Goal: Obtain resource: Download file/media

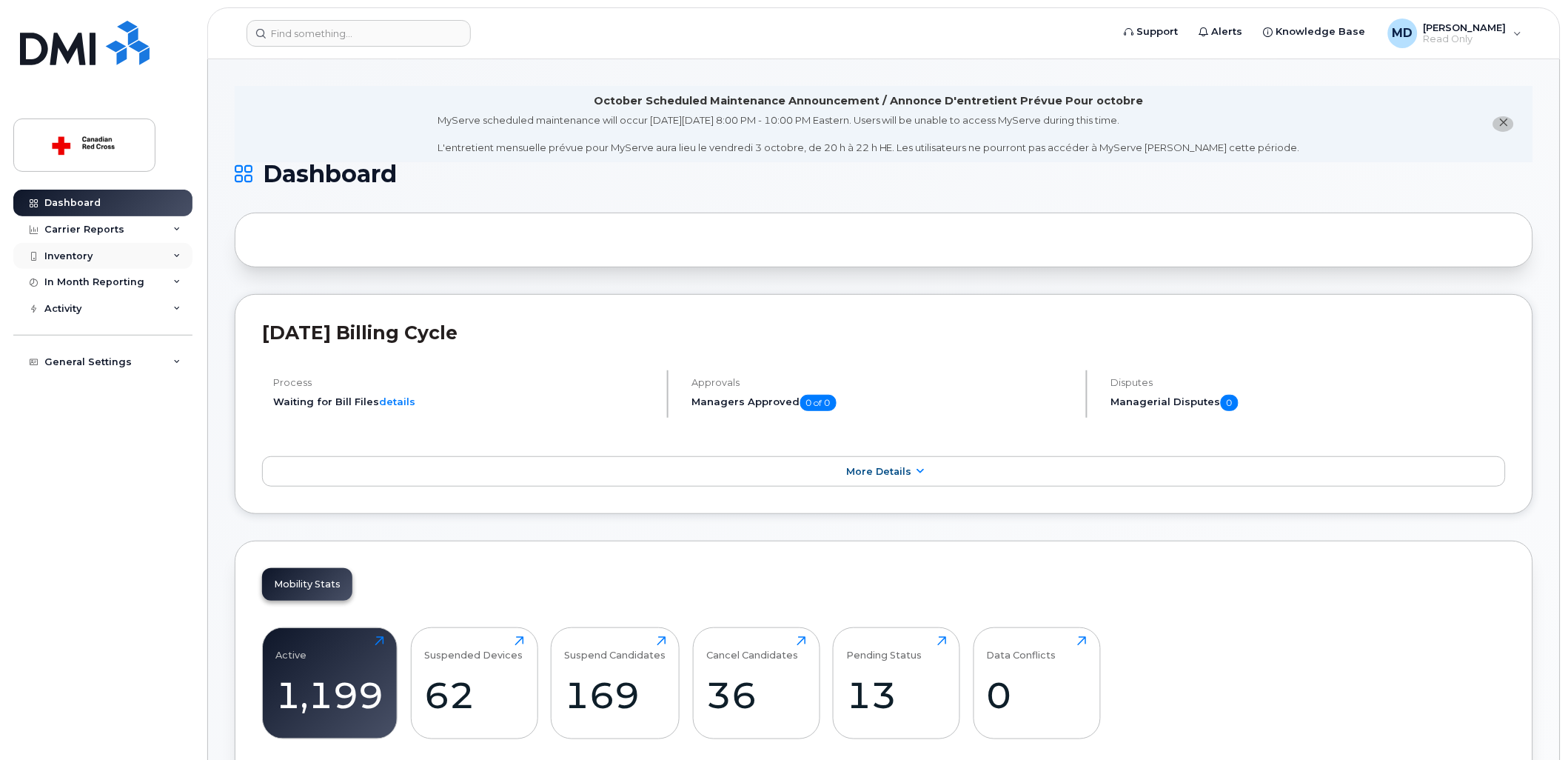
click at [56, 255] on div "Inventory" at bounding box center [68, 256] width 48 height 12
click at [96, 287] on div "Mobility Devices" at bounding box center [93, 282] width 83 height 13
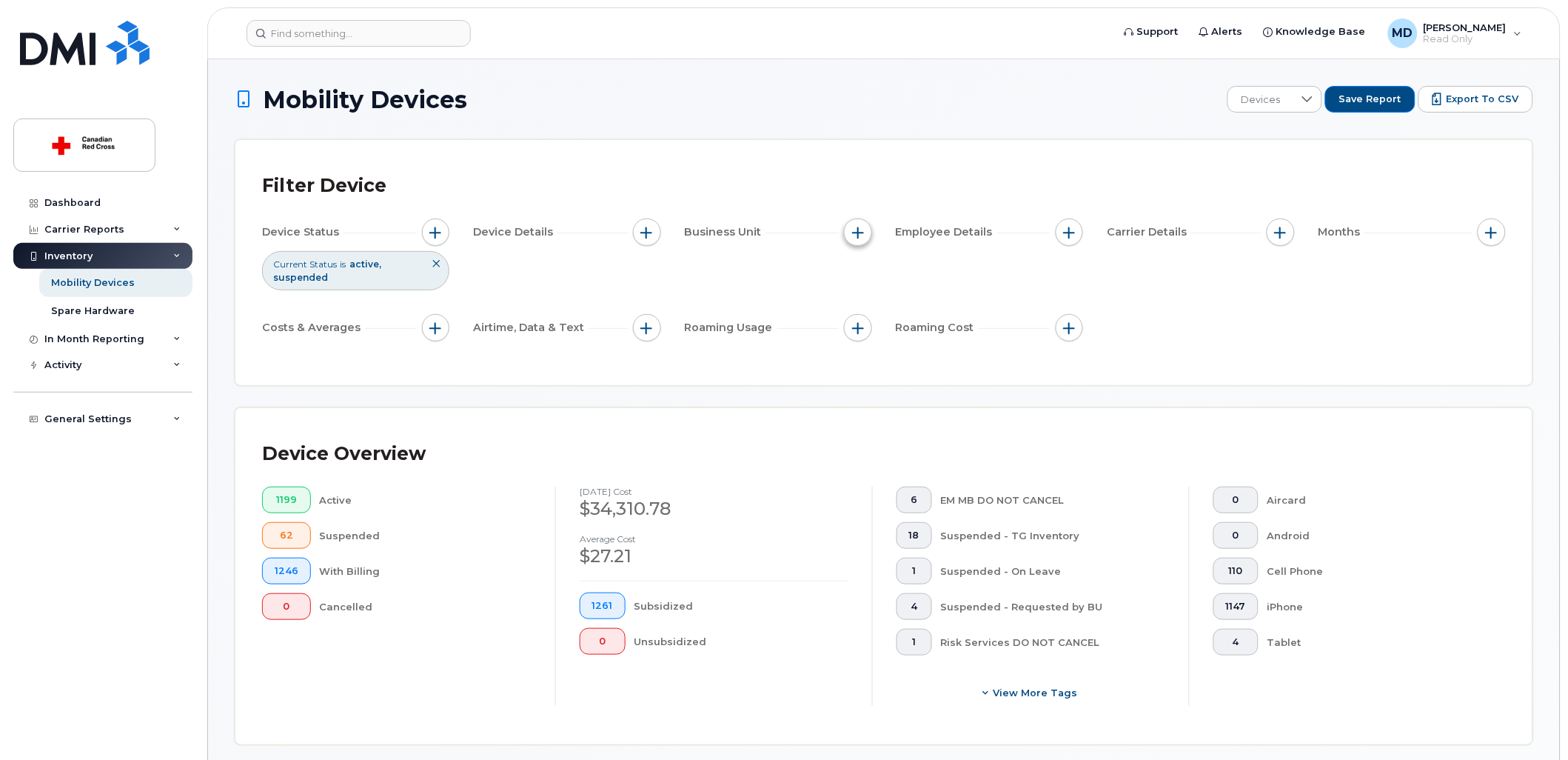
click at [860, 240] on button "button" at bounding box center [858, 233] width 28 height 28
click at [1005, 149] on div "Filter Device Device Status Current Status is active suspended Device Details B…" at bounding box center [884, 262] width 1297 height 245
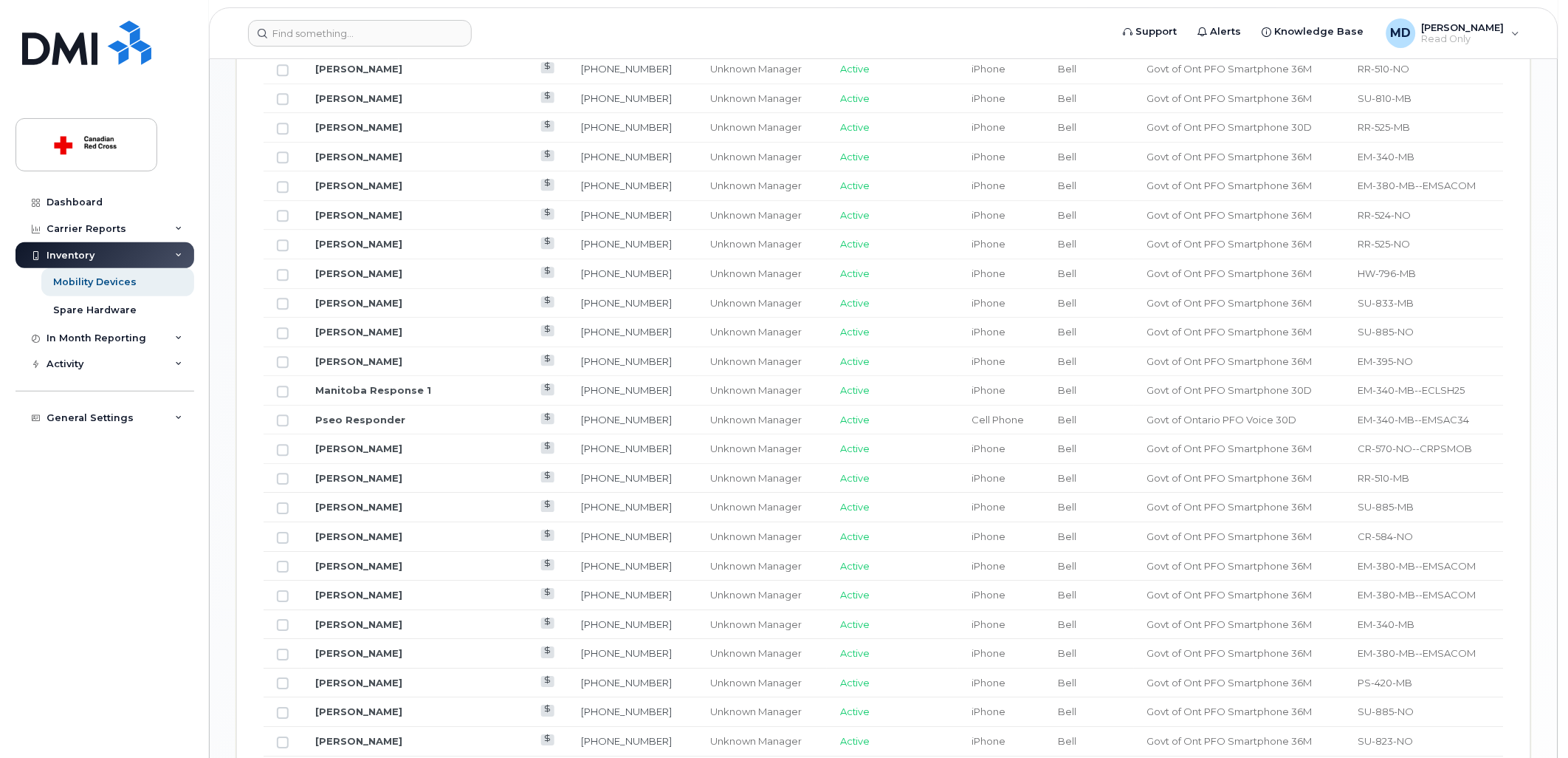
scroll to position [573, 0]
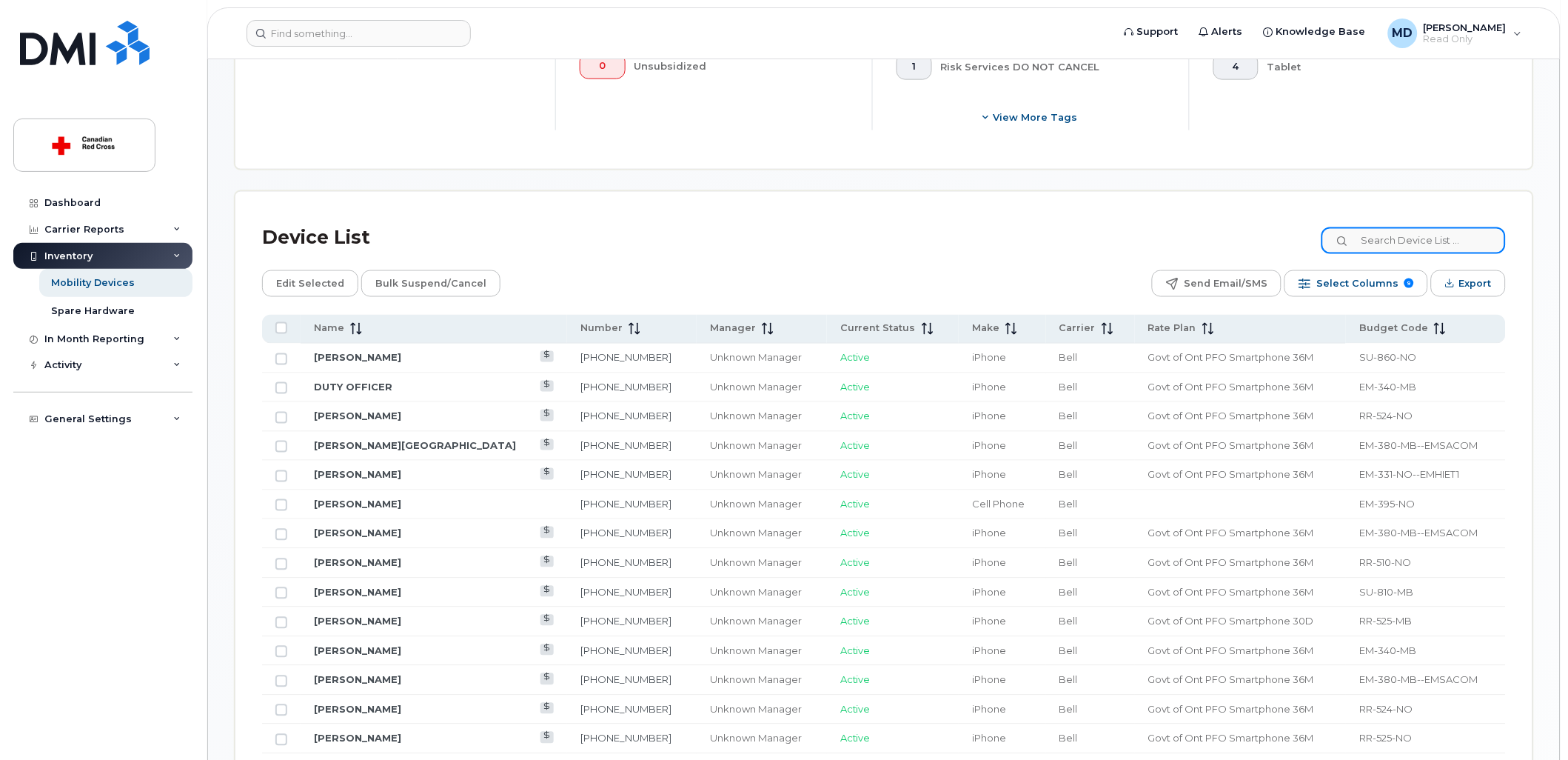
click at [1405, 247] on input at bounding box center [1413, 241] width 184 height 27
type input "RR"
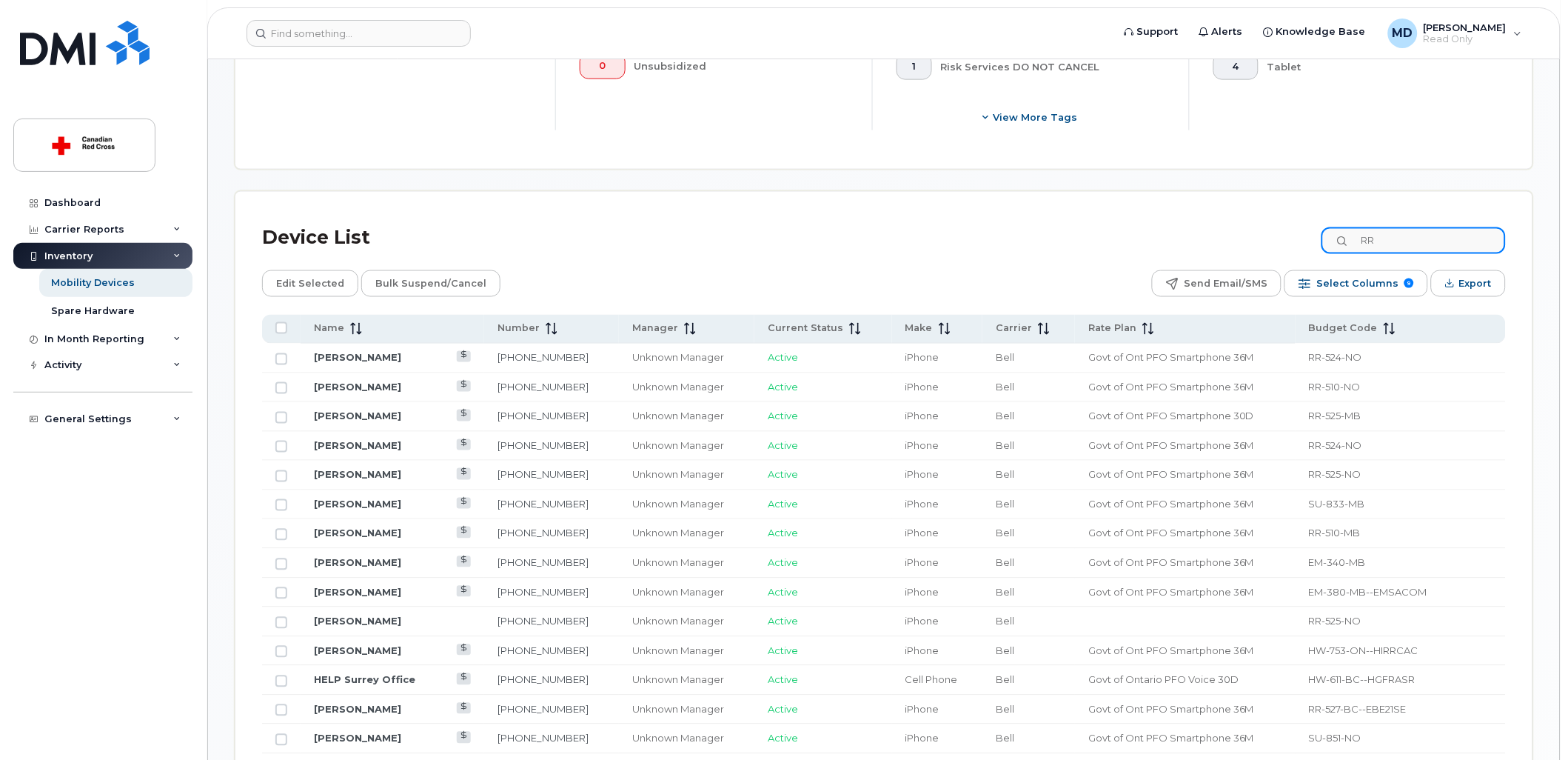
click at [1449, 228] on input "RR" at bounding box center [1413, 241] width 184 height 27
type input "RR-"
click at [1144, 242] on div "Device List RR-" at bounding box center [884, 238] width 1243 height 38
click at [1392, 248] on input "RR-" at bounding box center [1413, 241] width 184 height 27
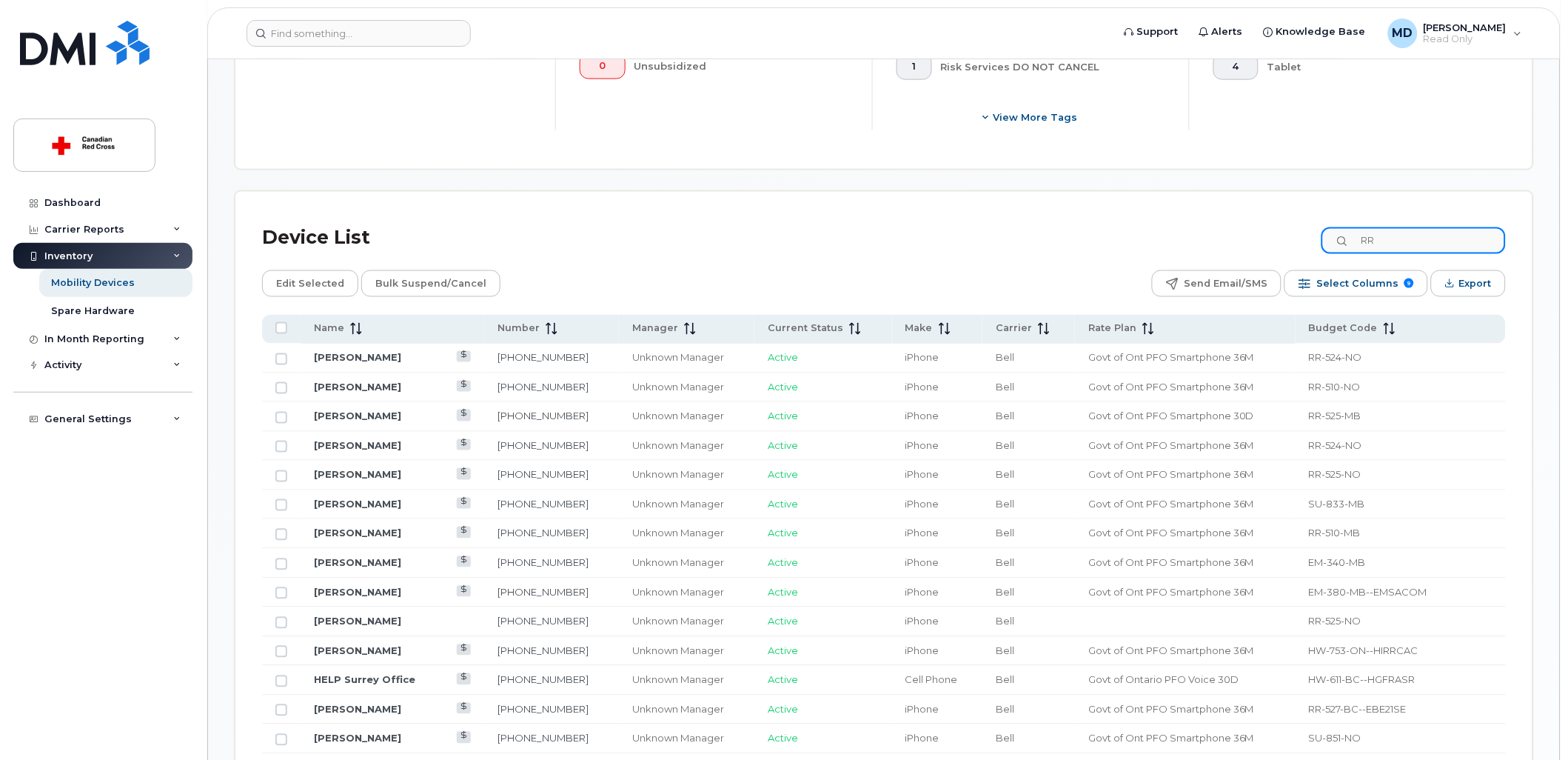
type input "R"
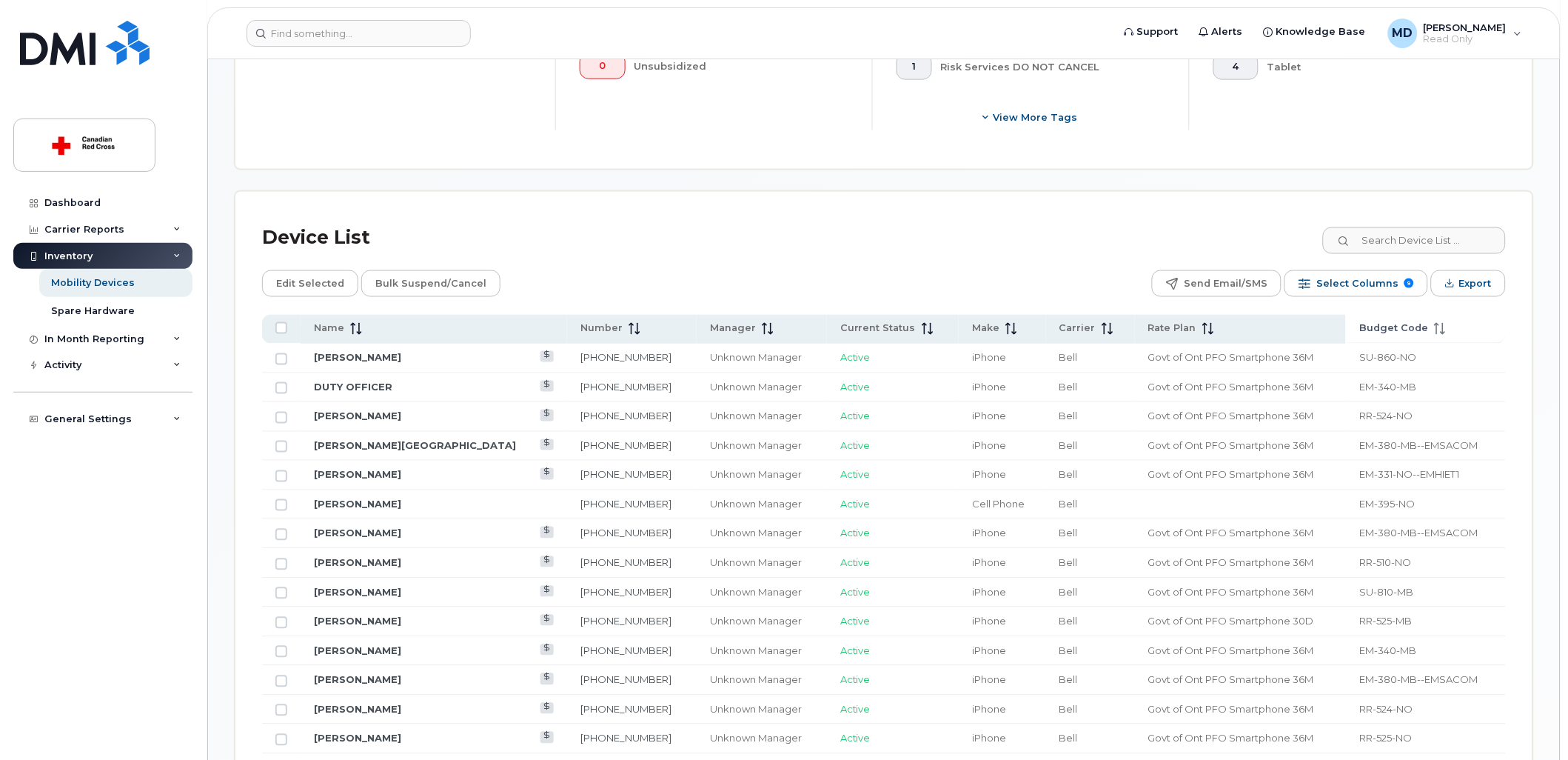
click at [1408, 329] on span "Budget Code" at bounding box center [1393, 328] width 69 height 13
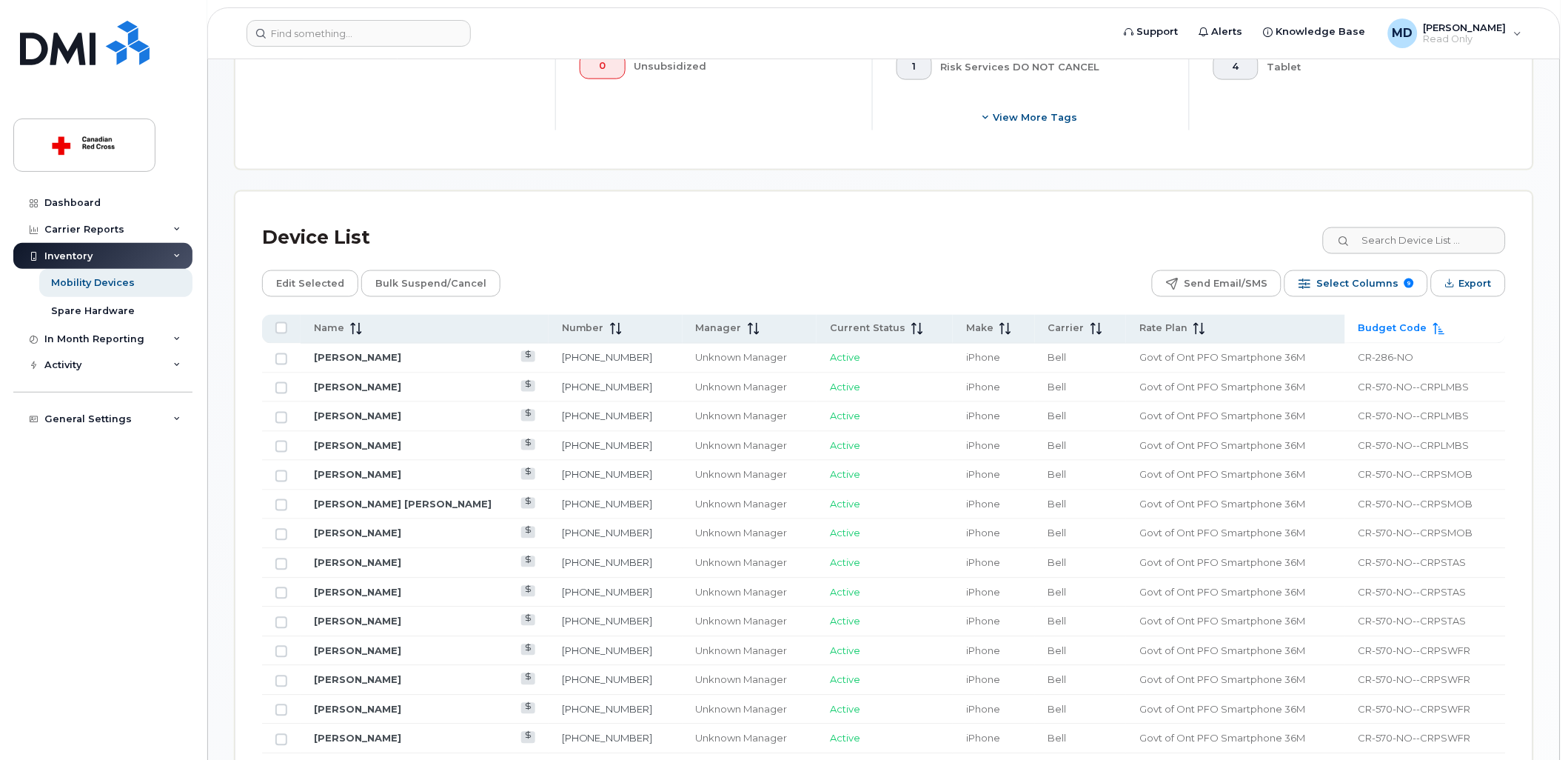
click at [1389, 339] on th "Budget Code" at bounding box center [1425, 328] width 161 height 29
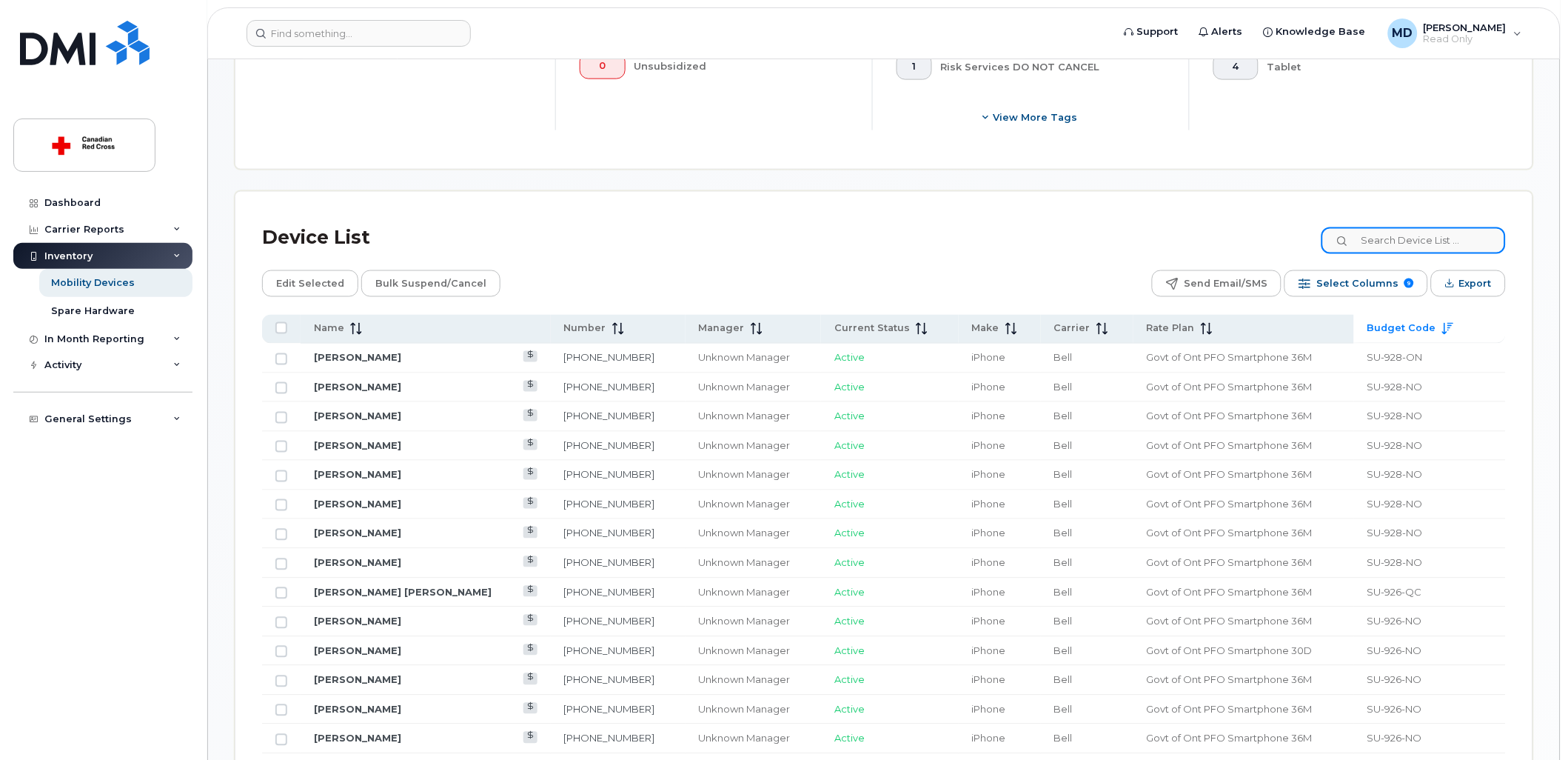
click at [1427, 249] on input at bounding box center [1413, 241] width 184 height 27
click at [1453, 237] on input "RR" at bounding box center [1413, 241] width 184 height 27
type input "RR-"
click at [1390, 248] on input "RR-" at bounding box center [1413, 241] width 184 height 27
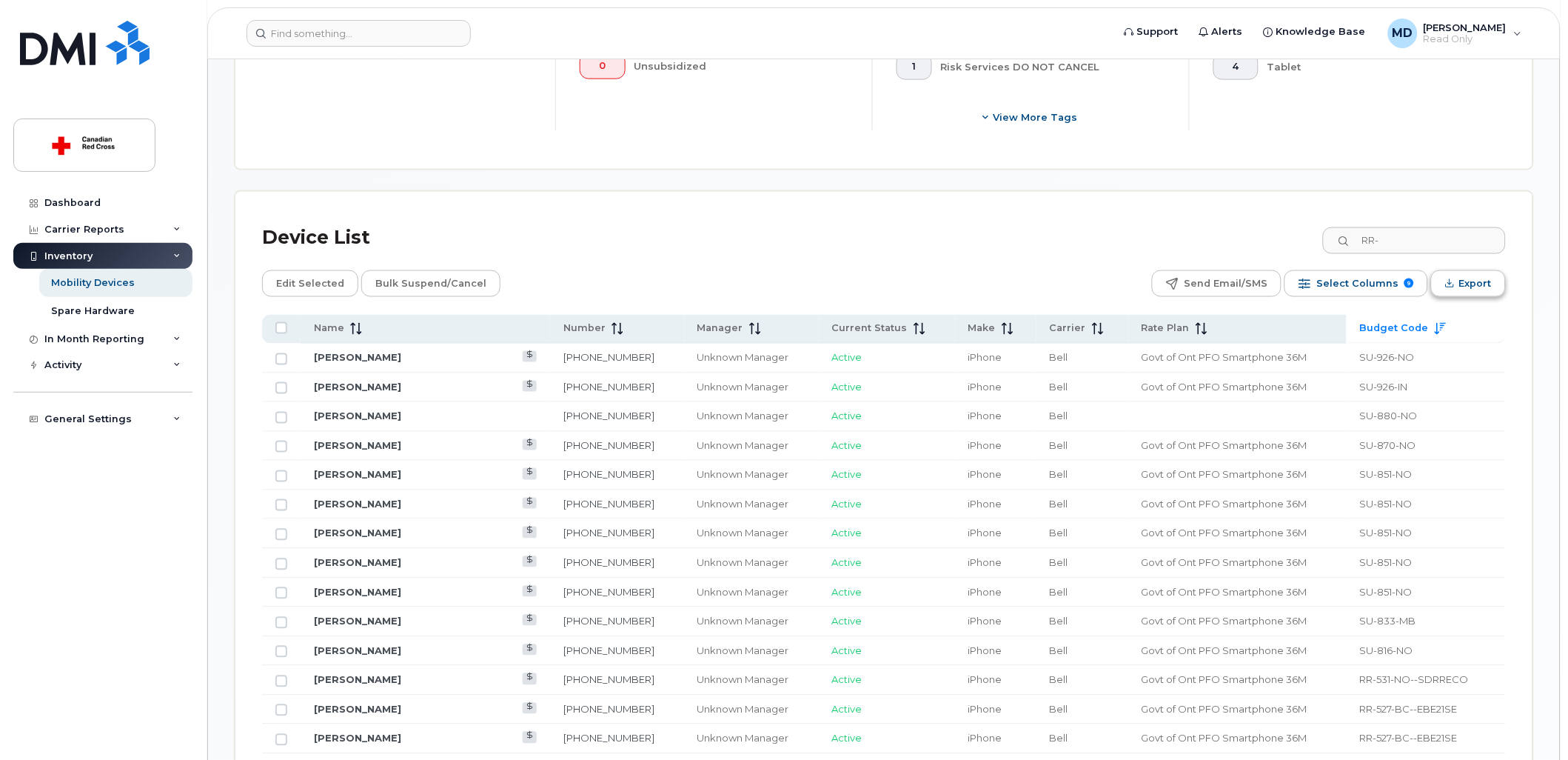
click at [1443, 277] on button "Export" at bounding box center [1468, 283] width 75 height 27
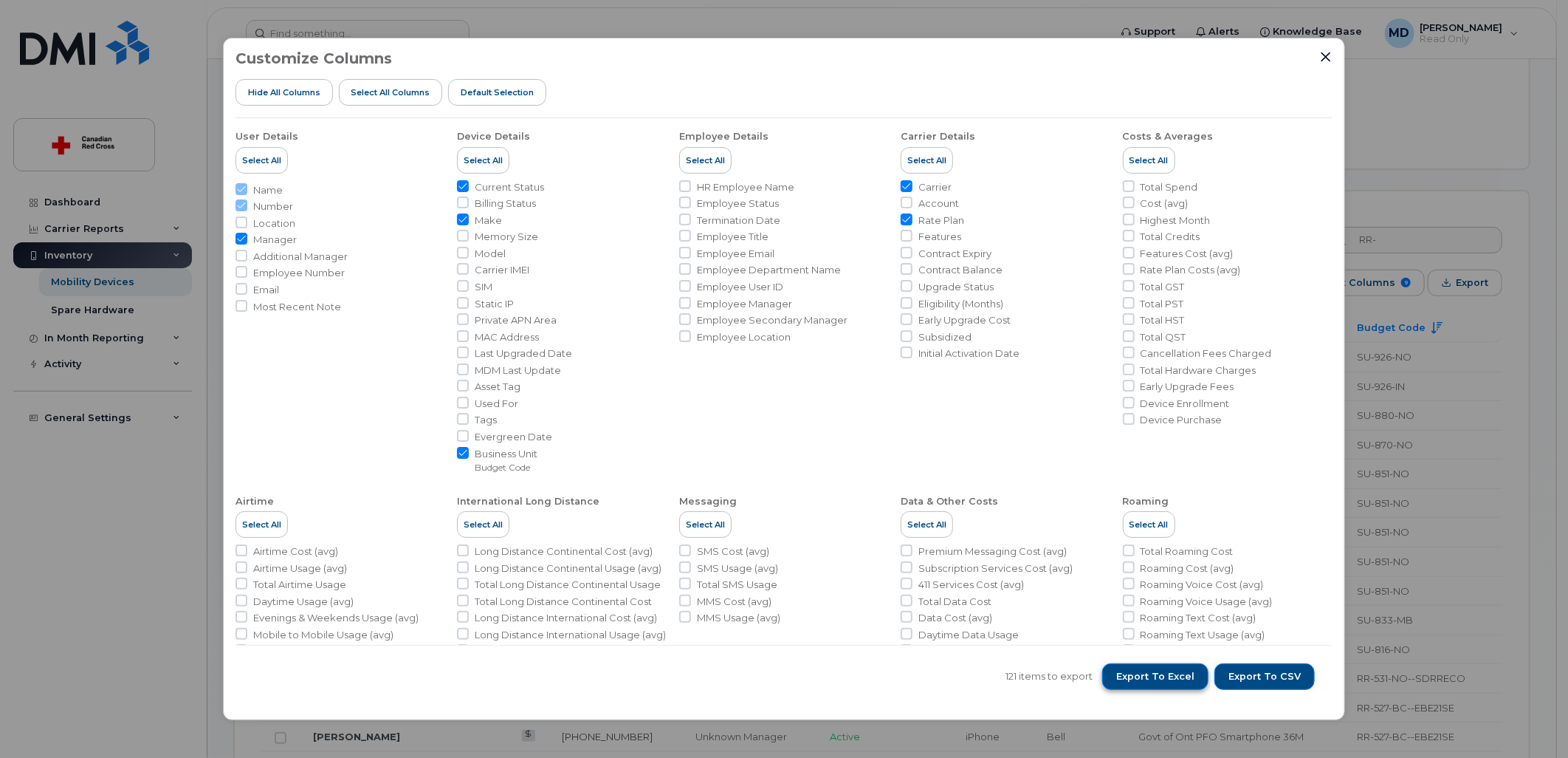
click at [1184, 674] on span "Export to Excel" at bounding box center [1155, 676] width 78 height 13
